Goal: Transaction & Acquisition: Obtain resource

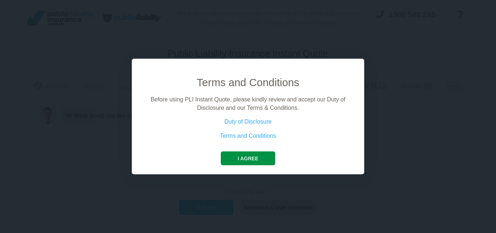
click at [261, 158] on button "I agree" at bounding box center [248, 158] width 54 height 14
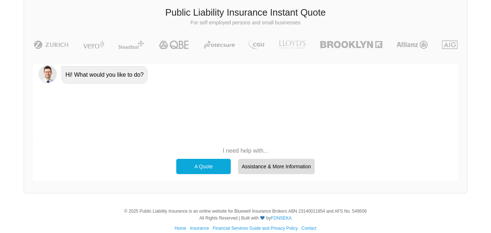
scroll to position [50, 0]
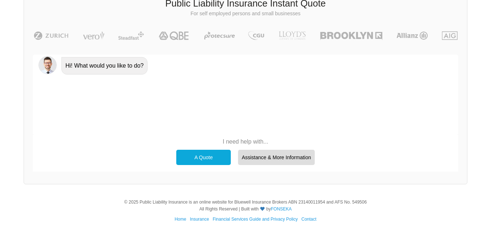
click at [179, 147] on div "A Quote Assistance & More Information" at bounding box center [246, 157] width 146 height 23
click at [183, 153] on div "A Quote" at bounding box center [203, 157] width 54 height 15
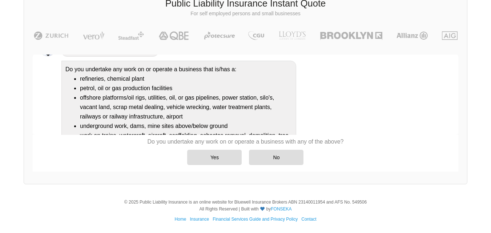
scroll to position [70, 0]
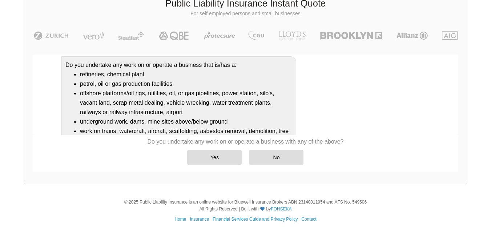
click at [281, 165] on div "Yes No" at bounding box center [246, 157] width 196 height 23
click at [296, 155] on div "No" at bounding box center [276, 157] width 54 height 15
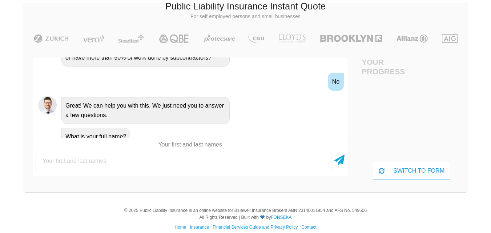
scroll to position [50, 0]
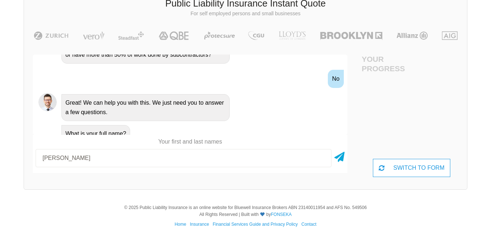
type input "[PERSON_NAME]"
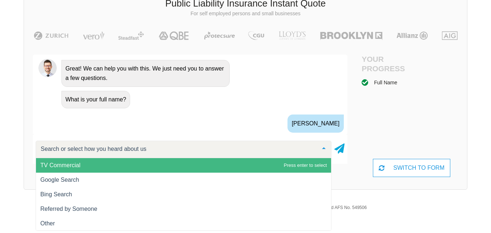
scroll to position [347, 0]
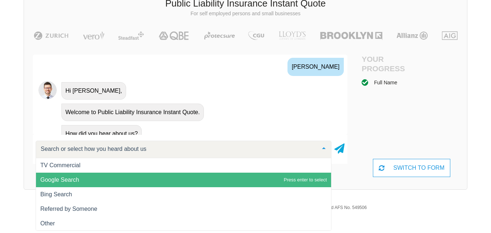
click at [98, 184] on span "Google Search" at bounding box center [183, 180] width 295 height 15
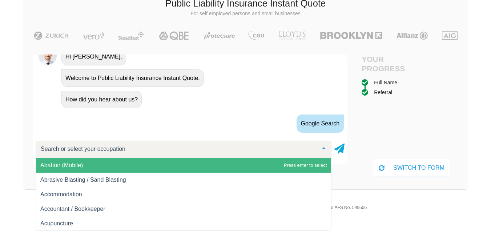
scroll to position [416, 0]
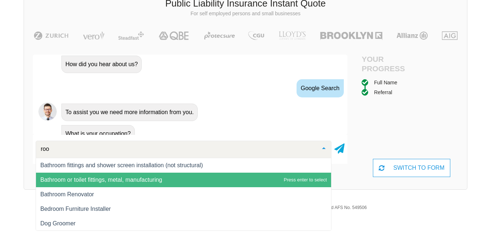
type input "roof"
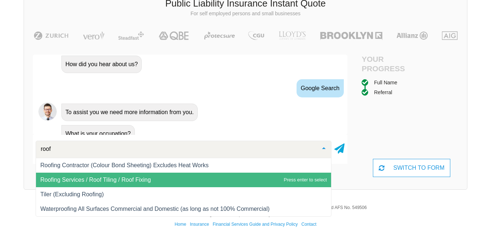
click at [108, 179] on span "Roofing Services / Roof Tiling / Roof Fixing" at bounding box center [95, 180] width 110 height 6
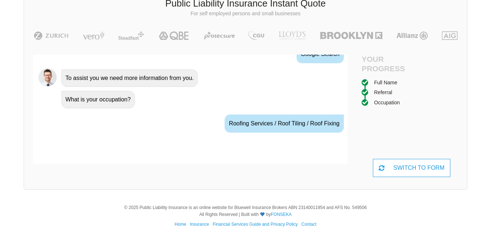
scroll to position [464, 0]
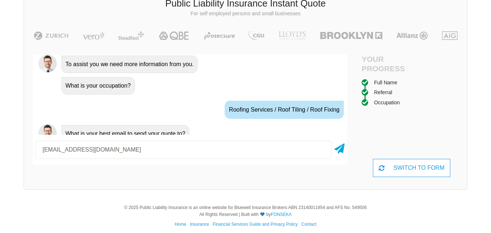
type input "[EMAIL_ADDRESS][DOMAIN_NAME]"
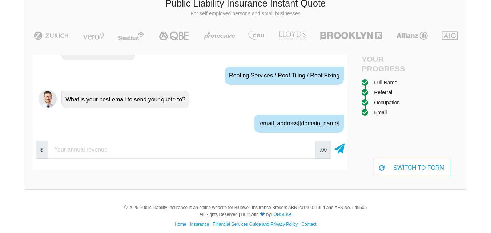
scroll to position [512, 0]
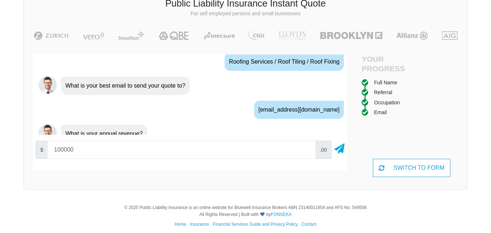
type input "100000"
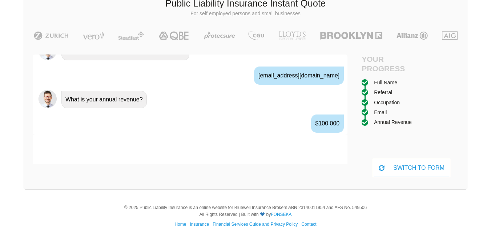
scroll to position [560, 0]
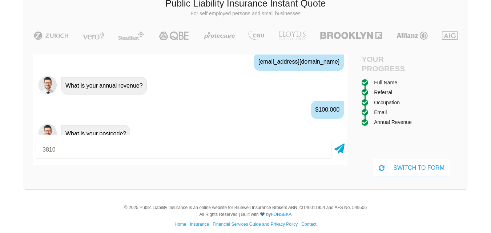
type input "3810"
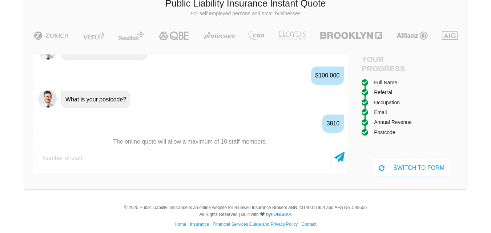
scroll to position [608, 0]
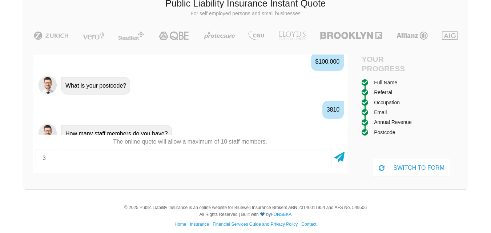
type input "3"
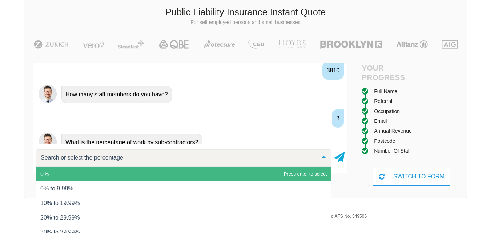
scroll to position [41, 0]
click at [146, 174] on span "0%" at bounding box center [183, 174] width 295 height 15
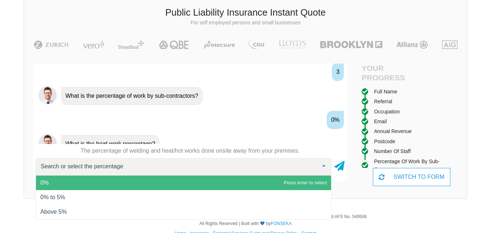
scroll to position [704, 0]
click at [151, 183] on span "0%" at bounding box center [183, 182] width 295 height 15
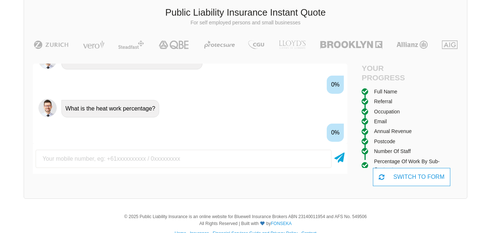
scroll to position [752, 0]
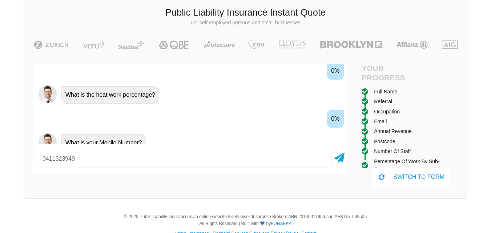
type input "0411323949"
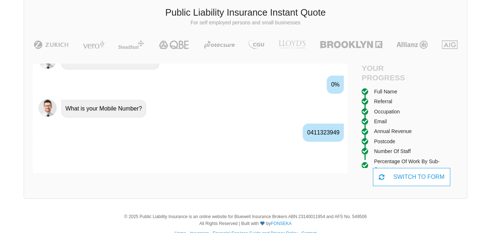
scroll to position [800, 0]
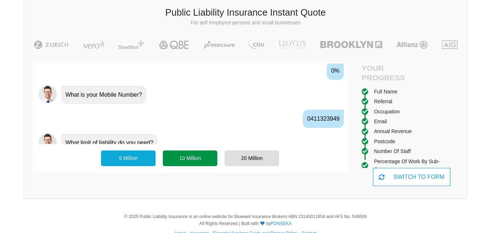
click at [200, 155] on div "10 Million" at bounding box center [190, 157] width 54 height 15
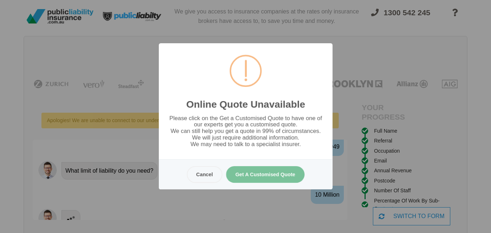
scroll to position [0, 0]
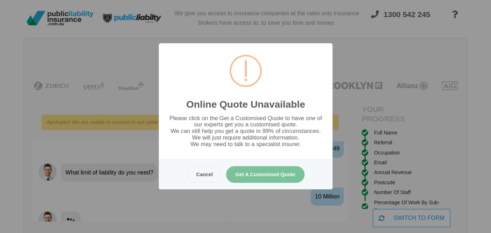
click at [245, 180] on button "Get A Customised Quote" at bounding box center [265, 174] width 79 height 17
